Goal: Task Accomplishment & Management: Manage account settings

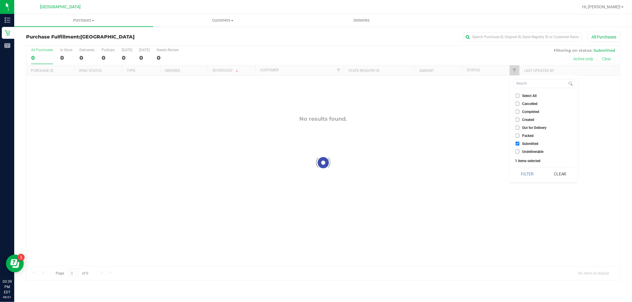
checkbox input "true"
click at [76, 15] on uib-tab-heading "Purchases Summary of purchases Fulfillment All purchases" at bounding box center [83, 20] width 139 height 12
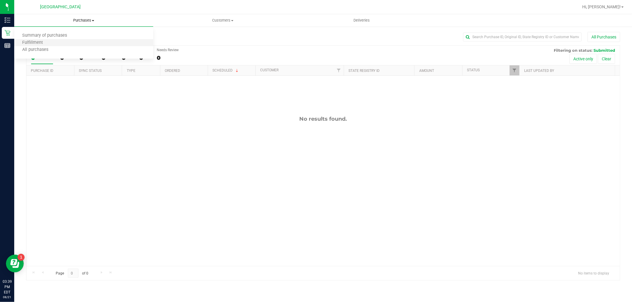
click at [58, 41] on li "Fulfillment" at bounding box center [83, 42] width 139 height 7
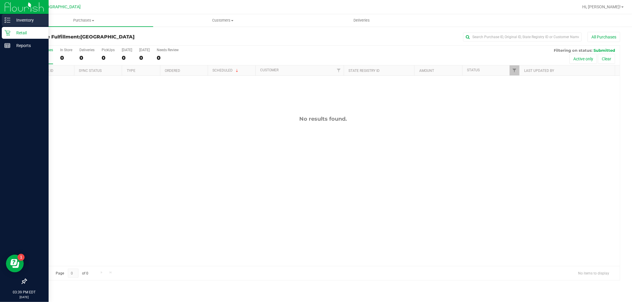
click at [15, 17] on p "Inventory" at bounding box center [28, 20] width 36 height 7
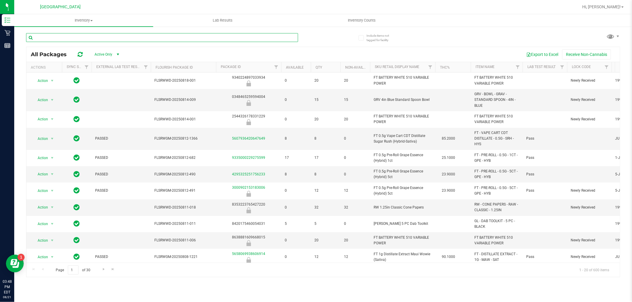
click at [111, 34] on input "text" at bounding box center [162, 37] width 272 height 9
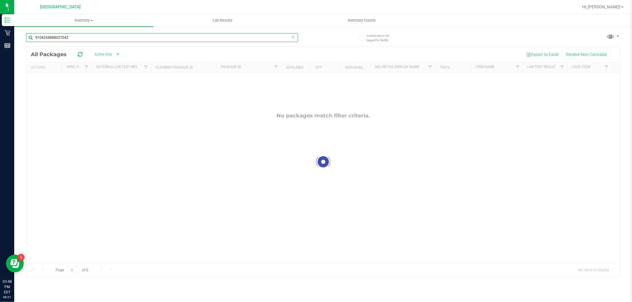
click at [110, 34] on input "9104268888057042" at bounding box center [162, 37] width 272 height 9
click at [110, 34] on input "8497582198142282" at bounding box center [162, 37] width 272 height 9
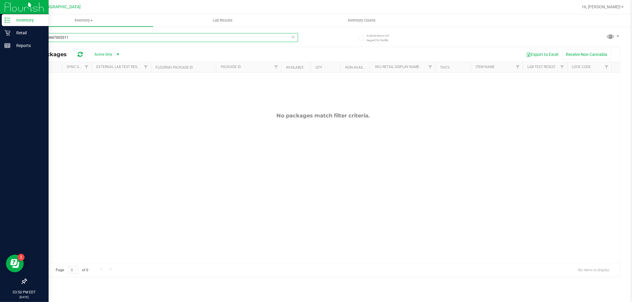
type input "7957528447005511"
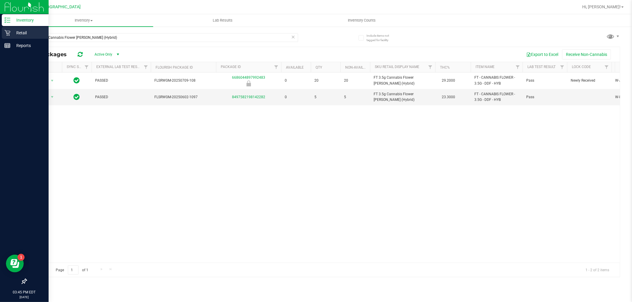
click at [21, 27] on div "Retail" at bounding box center [25, 33] width 47 height 12
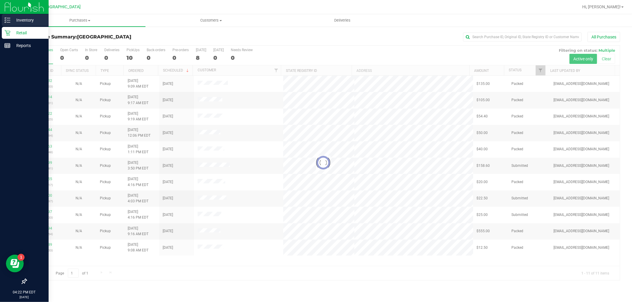
click at [6, 26] on link "Inventory" at bounding box center [24, 20] width 49 height 13
click at [16, 19] on p "Inventory" at bounding box center [28, 20] width 36 height 7
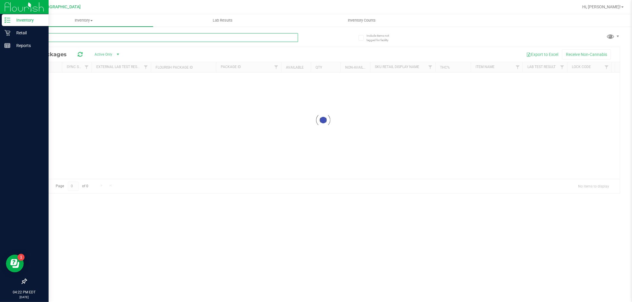
click at [73, 40] on input "text" at bounding box center [162, 37] width 272 height 9
drag, startPoint x: 73, startPoint y: 41, endPoint x: 73, endPoint y: 38, distance: 3.6
click at [73, 39] on input "text" at bounding box center [162, 37] width 272 height 9
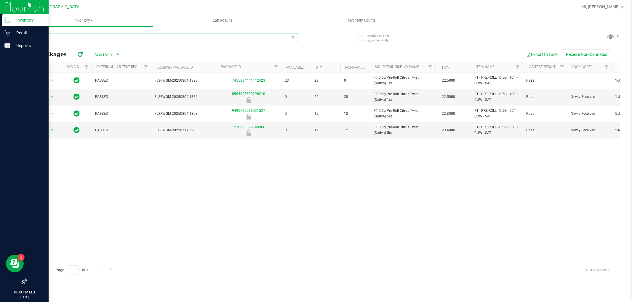
type input "CUW"
click at [13, 28] on div "Retail" at bounding box center [25, 33] width 47 height 12
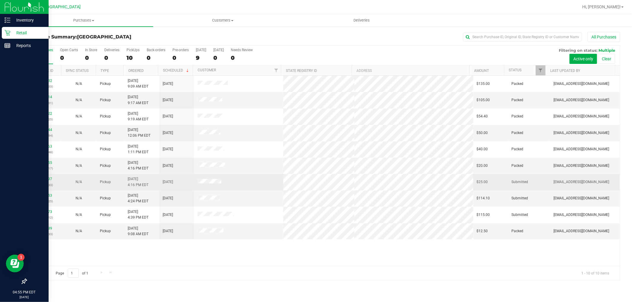
click at [49, 183] on p "(316435133)" at bounding box center [44, 185] width 28 height 6
click at [46, 181] on link "11824397" at bounding box center [44, 179] width 17 height 4
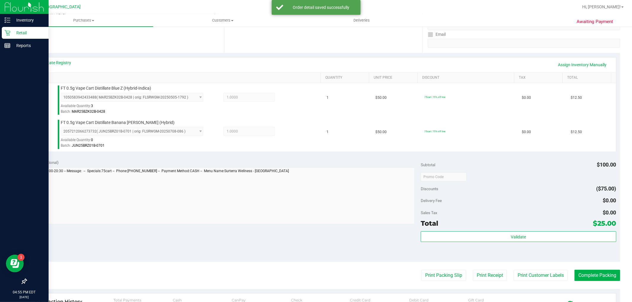
scroll to position [131, 0]
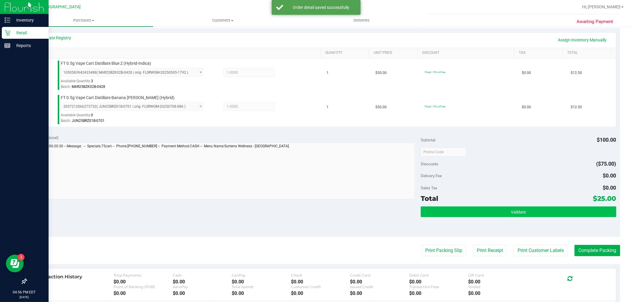
click at [521, 217] on div "Validate" at bounding box center [517, 212] width 195 height 11
click at [523, 214] on button "Validate" at bounding box center [517, 212] width 195 height 11
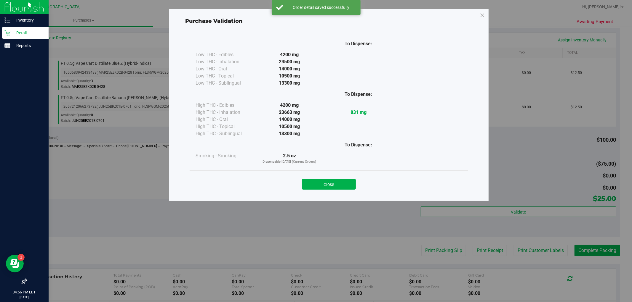
click at [528, 258] on div "Purchase Validation To Dispense: Low THC - Edibles 4200 mg" at bounding box center [318, 151] width 636 height 302
click at [350, 185] on button "Close" at bounding box center [329, 184] width 54 height 11
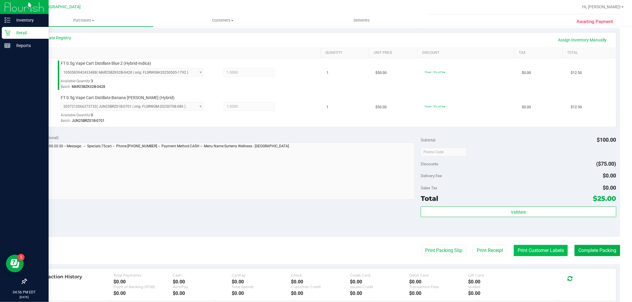
click at [543, 247] on button "Print Customer Labels" at bounding box center [540, 250] width 54 height 11
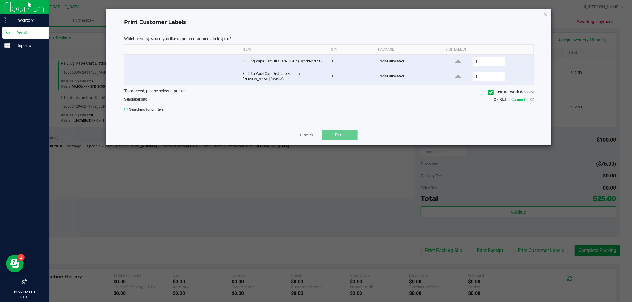
click at [327, 135] on button "Print" at bounding box center [340, 135] width 36 height 11
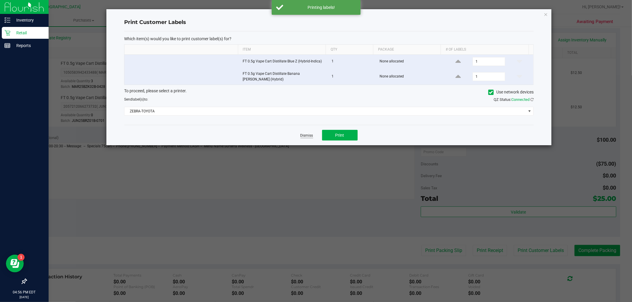
click at [304, 133] on link "Dismiss" at bounding box center [306, 135] width 13 height 5
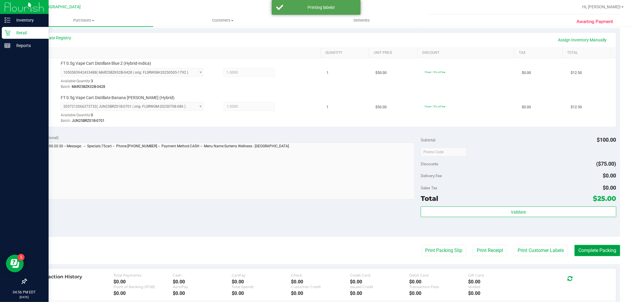
click at [611, 252] on button "Complete Packing" at bounding box center [597, 250] width 46 height 11
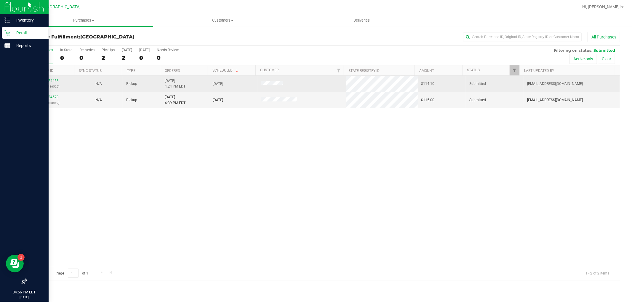
click at [52, 84] on p "(316436525)" at bounding box center [50, 87] width 41 height 6
click at [52, 83] on div "11824453 (316436525)" at bounding box center [50, 83] width 41 height 11
click at [51, 81] on link "11824453" at bounding box center [50, 81] width 17 height 4
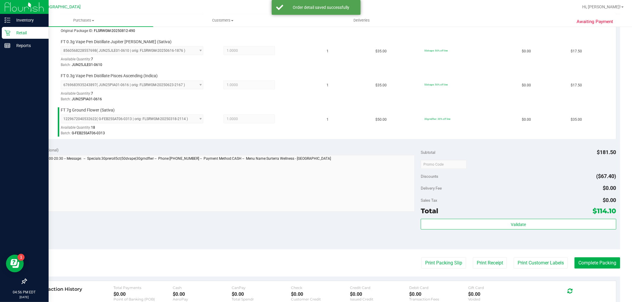
scroll to position [329, 0]
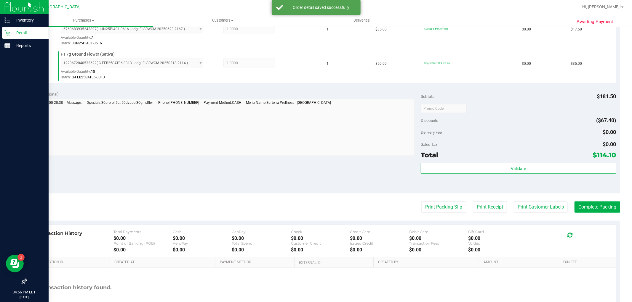
click at [510, 146] on div "Sales Tax $0.00" at bounding box center [517, 144] width 195 height 11
click at [509, 156] on div "Total $114.10" at bounding box center [517, 155] width 195 height 11
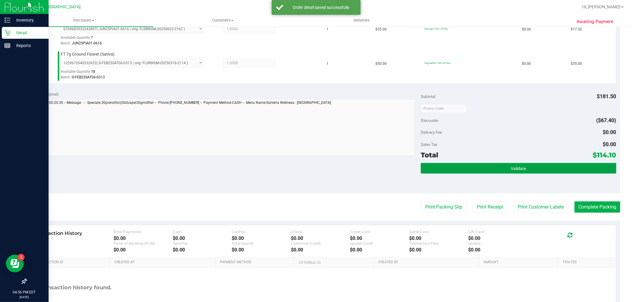
click at [510, 164] on button "Validate" at bounding box center [517, 168] width 195 height 11
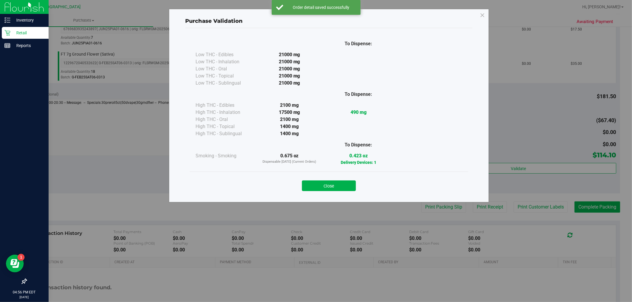
click at [538, 214] on div "Purchase Validation To Dispense: Low THC - Edibles 21000 mg" at bounding box center [318, 151] width 636 height 302
click at [377, 197] on div "Purchase Validation To Dispense: Low THC - Edibles 21000 mg" at bounding box center [329, 106] width 320 height 194
click at [352, 188] on button "Close" at bounding box center [329, 186] width 54 height 11
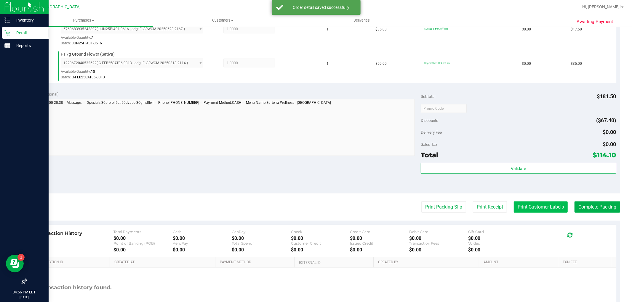
click at [538, 209] on button "Print Customer Labels" at bounding box center [540, 207] width 54 height 11
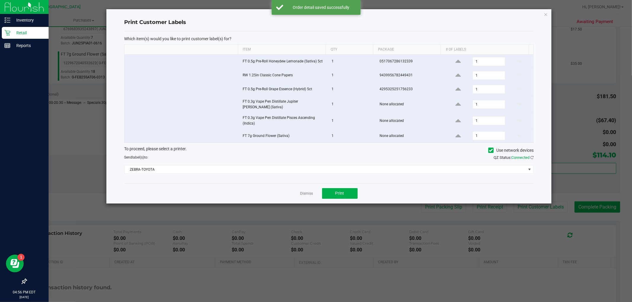
click at [359, 198] on div "Dismiss Print" at bounding box center [328, 193] width 409 height 20
click at [338, 192] on span "Print" at bounding box center [339, 193] width 9 height 5
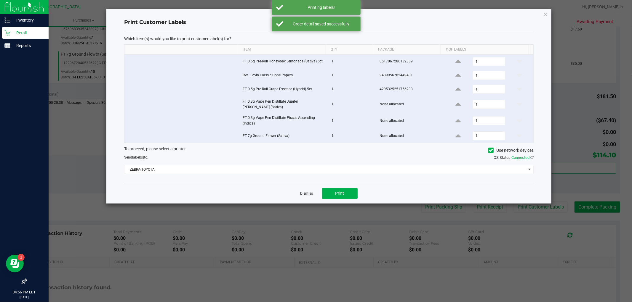
click at [304, 191] on link "Dismiss" at bounding box center [306, 193] width 13 height 5
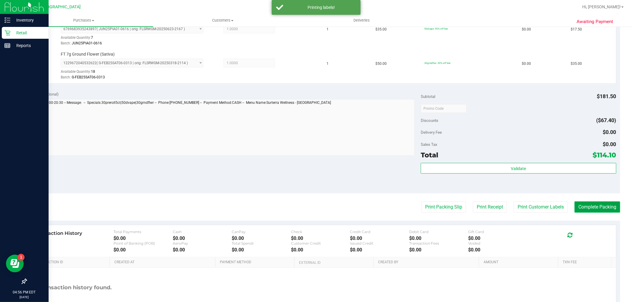
click at [597, 210] on button "Complete Packing" at bounding box center [597, 207] width 46 height 11
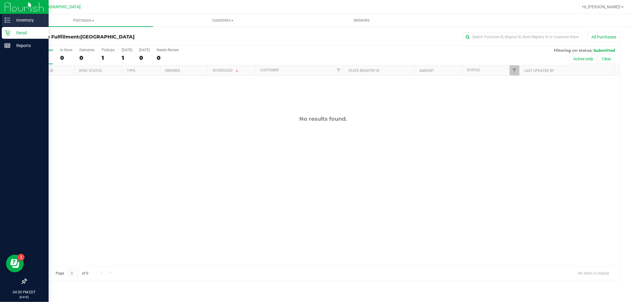
click at [8, 23] on icon at bounding box center [7, 20] width 6 height 6
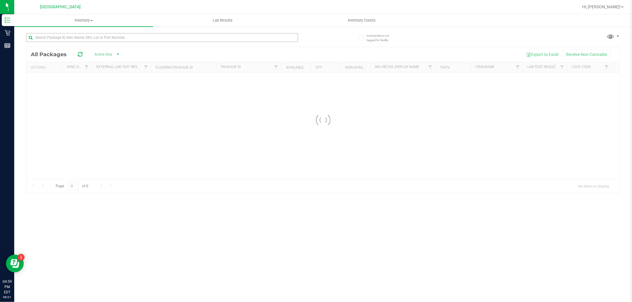
click at [118, 42] on div at bounding box center [162, 40] width 272 height 14
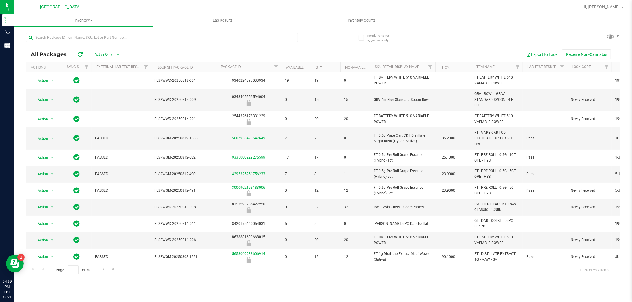
click at [86, 43] on div at bounding box center [162, 40] width 272 height 14
click at [87, 37] on input "text" at bounding box center [162, 37] width 272 height 9
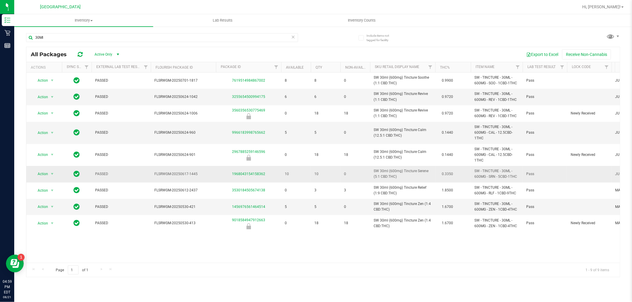
click at [384, 182] on td "SW 30ml (600mg) Tincture Serene (5:1 CBD:THC)" at bounding box center [402, 174] width 65 height 16
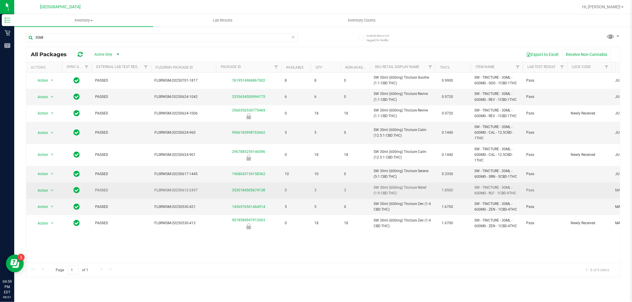
click at [384, 184] on td "SW 30ml (600mg) Tincture Relief (1:9 CBD:THC)" at bounding box center [402, 191] width 65 height 16
click at [384, 188] on span "SW 30ml (600mg) Tincture Relief (1:9 CBD:THC)" at bounding box center [402, 190] width 58 height 11
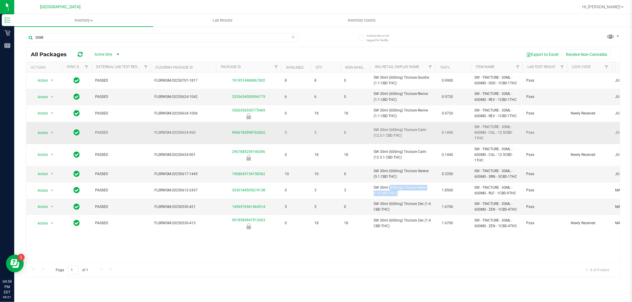
copy td "SW 30ml (600mg) Tincture Relief (1:9 CBD:THC)"
click at [146, 37] on input "30Ml" at bounding box center [162, 37] width 272 height 9
paste input "SW 30ml (600mg) Tincture Relief (1:9 CBD:THC)"
type input "SW 30ml (600mg) Tincture Relief (1:9 CBD:THC)"
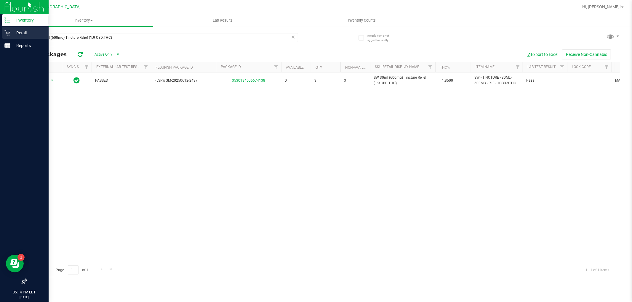
click at [23, 30] on p "Retail" at bounding box center [28, 32] width 36 height 7
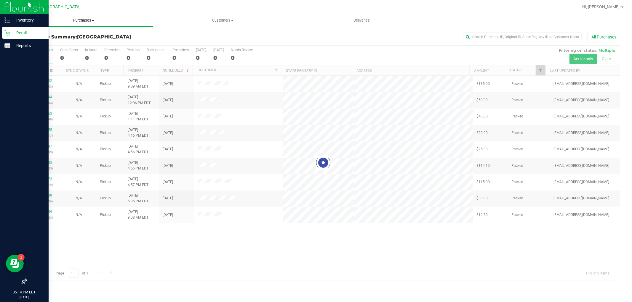
click at [95, 16] on uib-tab-heading "Purchases Summary of purchases Fulfillment All purchases" at bounding box center [83, 20] width 139 height 12
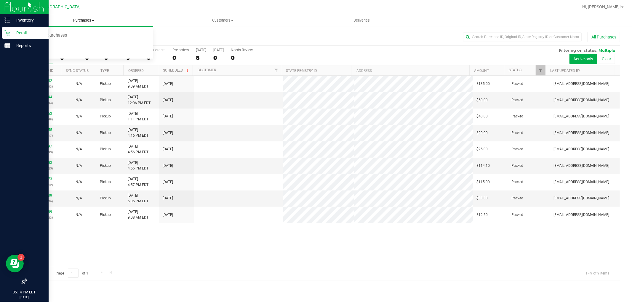
click at [94, 20] on span "Purchases" at bounding box center [83, 20] width 139 height 5
click at [94, 21] on span at bounding box center [93, 20] width 2 height 1
click at [83, 42] on li "Fulfillment" at bounding box center [83, 42] width 139 height 7
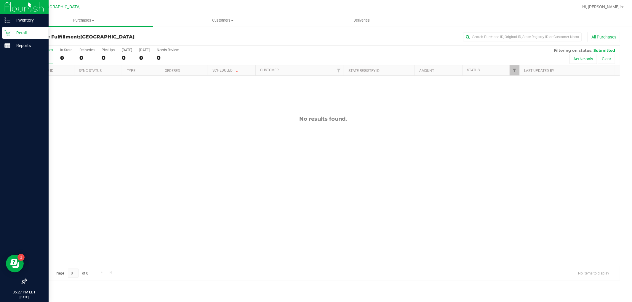
click at [30, 33] on p "Retail" at bounding box center [28, 32] width 36 height 7
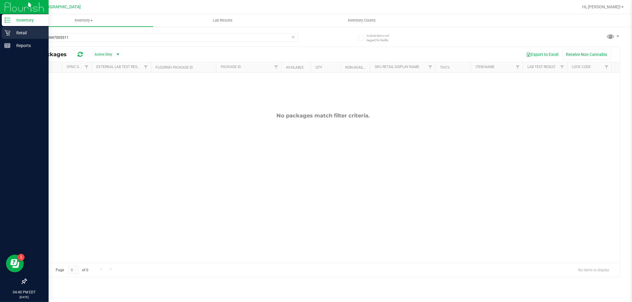
click at [4, 33] on icon at bounding box center [7, 33] width 6 height 6
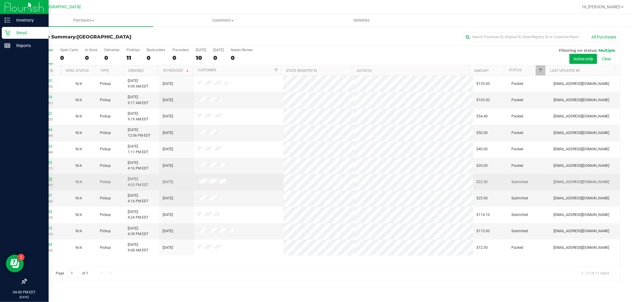
click at [38, 178] on link "11824300" at bounding box center [44, 179] width 17 height 4
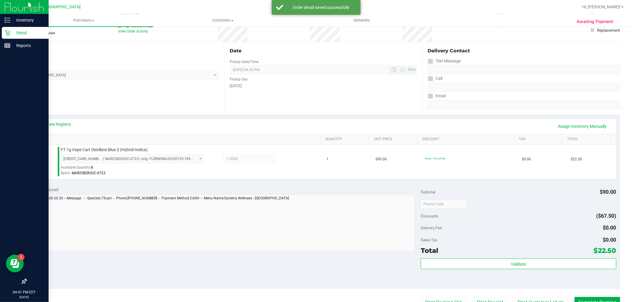
scroll to position [131, 0]
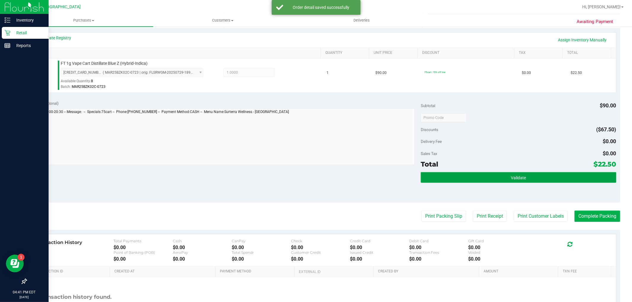
click at [511, 177] on span "Validate" at bounding box center [518, 178] width 15 height 5
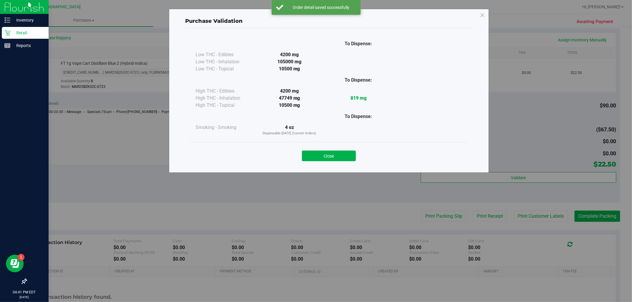
click at [305, 145] on div "Close" at bounding box center [329, 154] width 278 height 24
click at [319, 157] on button "Close" at bounding box center [329, 156] width 54 height 11
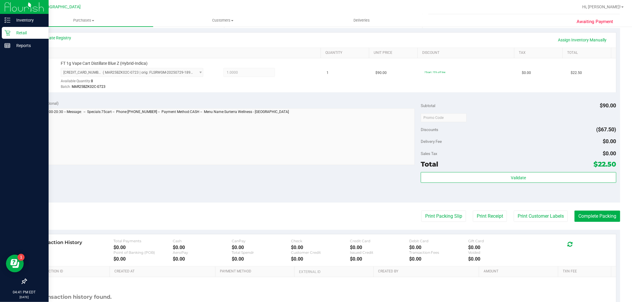
click at [624, 217] on div "Awaiting Payment Back Edit Purchase Cancel Purchase View Profile # 11824300 Bio…" at bounding box center [322, 124] width 617 height 458
click at [604, 215] on button "Complete Packing" at bounding box center [597, 216] width 46 height 11
click at [546, 212] on button "Print Customer Labels" at bounding box center [536, 216] width 54 height 11
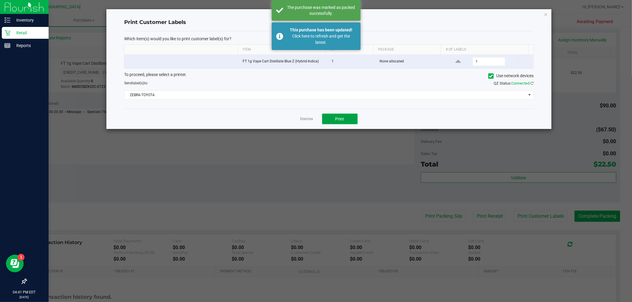
click at [346, 122] on button "Print" at bounding box center [340, 119] width 36 height 11
click at [303, 118] on div at bounding box center [328, 69] width 445 height 120
click at [304, 118] on div at bounding box center [328, 69] width 445 height 120
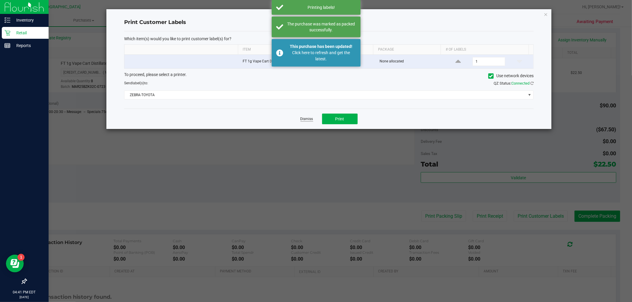
click at [311, 122] on link "Dismiss" at bounding box center [306, 119] width 13 height 5
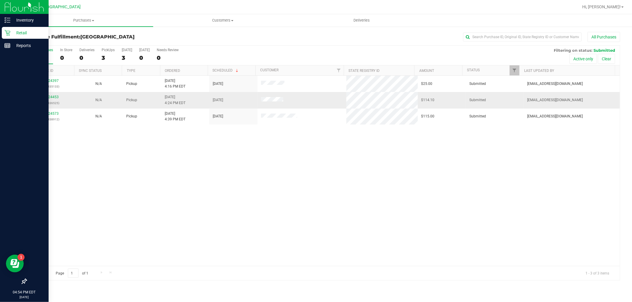
click at [54, 95] on div "11824453 (316436525)" at bounding box center [50, 99] width 41 height 11
click at [54, 96] on link "11824453" at bounding box center [50, 97] width 17 height 4
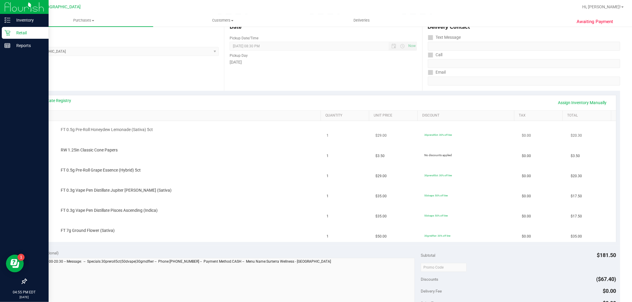
scroll to position [66, 0]
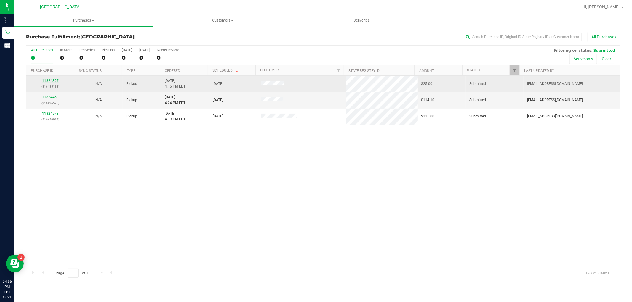
click at [48, 82] on link "11824397" at bounding box center [50, 81] width 17 height 4
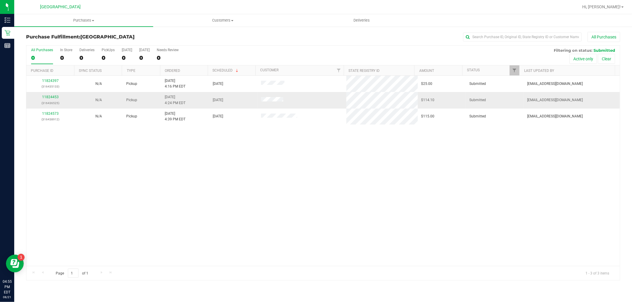
click at [49, 99] on div "11824453 (316436525)" at bounding box center [50, 99] width 41 height 11
click at [56, 105] on p "(316436525)" at bounding box center [50, 103] width 41 height 6
click at [55, 96] on link "11824453" at bounding box center [50, 97] width 17 height 4
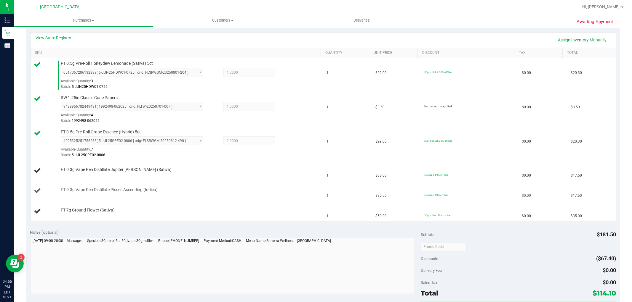
scroll to position [164, 0]
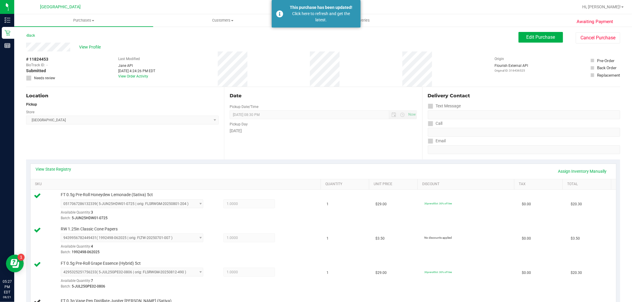
scroll to position [164, 0]
